Goal: Information Seeking & Learning: Check status

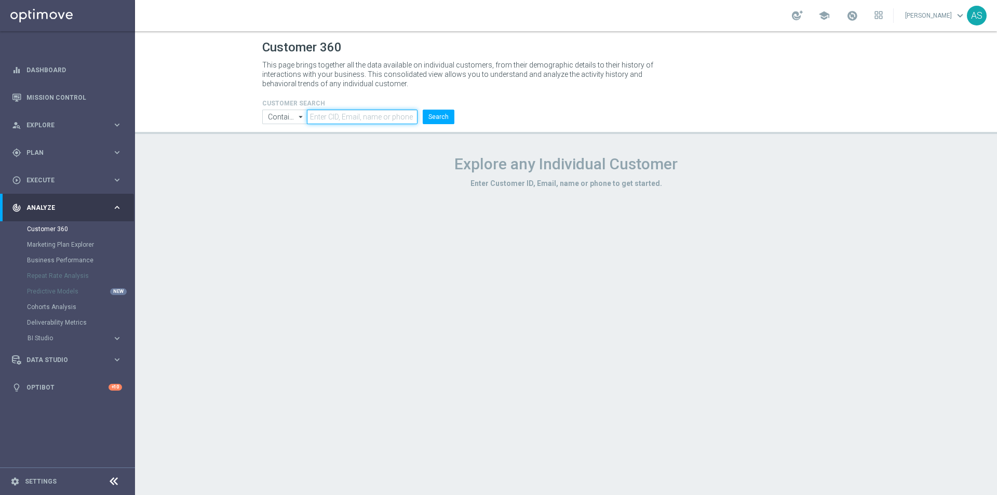
click at [333, 115] on input "text" at bounding box center [362, 117] width 111 height 15
paste input "1135695"
type input "1135695"
click at [305, 118] on icon "arrow_drop_down" at bounding box center [301, 117] width 10 height 14
click at [285, 151] on div "Equals" at bounding box center [278, 147] width 20 height 9
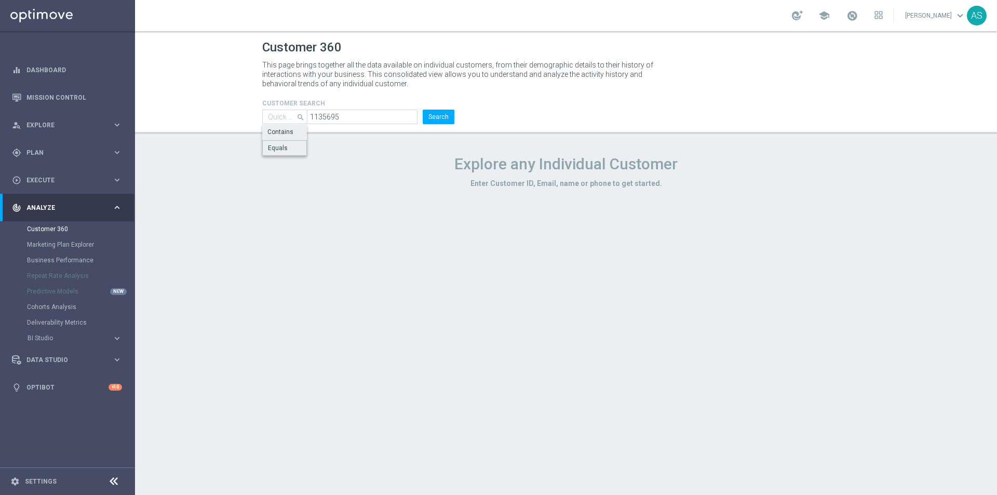
type input "Equals"
click at [449, 120] on button "Search" at bounding box center [439, 117] width 32 height 15
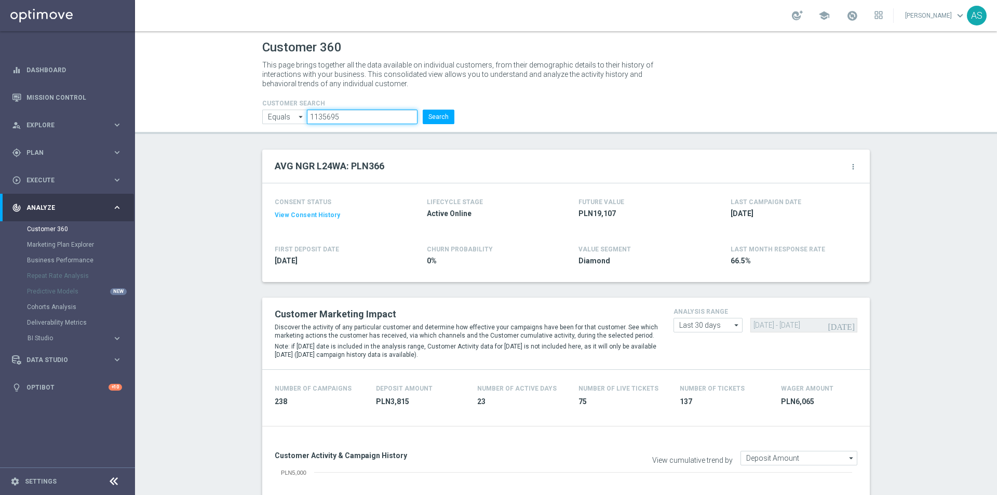
click at [340, 110] on input "1135695" at bounding box center [362, 117] width 111 height 15
paste input "202667"
type input "1202667"
click at [423, 122] on button "Search" at bounding box center [439, 117] width 32 height 15
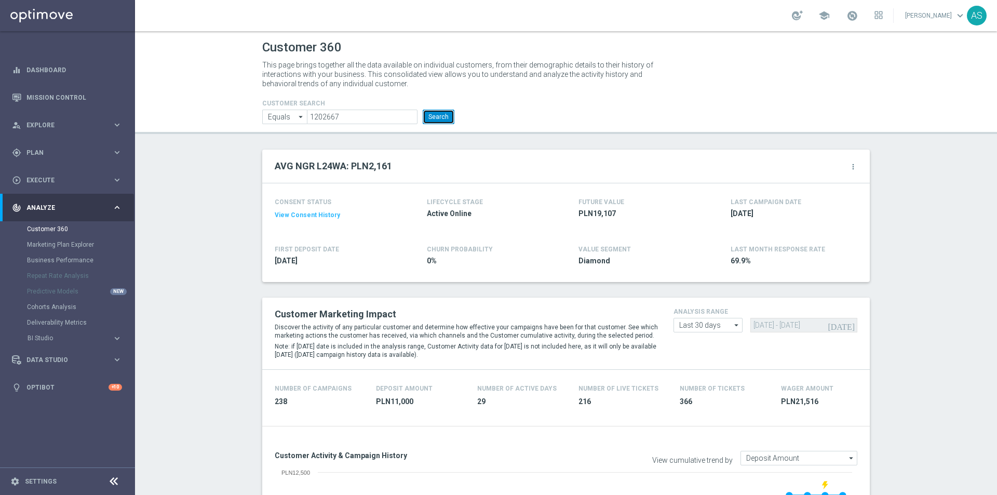
click at [446, 118] on button "Search" at bounding box center [439, 117] width 32 height 15
click at [442, 107] on h4 "CUSTOMER SEARCH" at bounding box center [358, 103] width 192 height 7
click at [433, 116] on button "Search" at bounding box center [439, 117] width 32 height 15
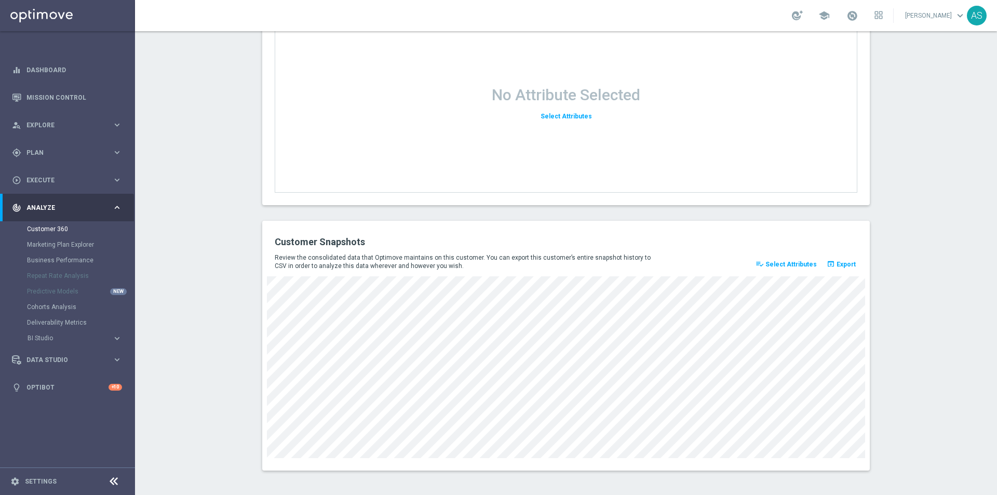
scroll to position [1311, 0]
